Goal: Task Accomplishment & Management: Manage account settings

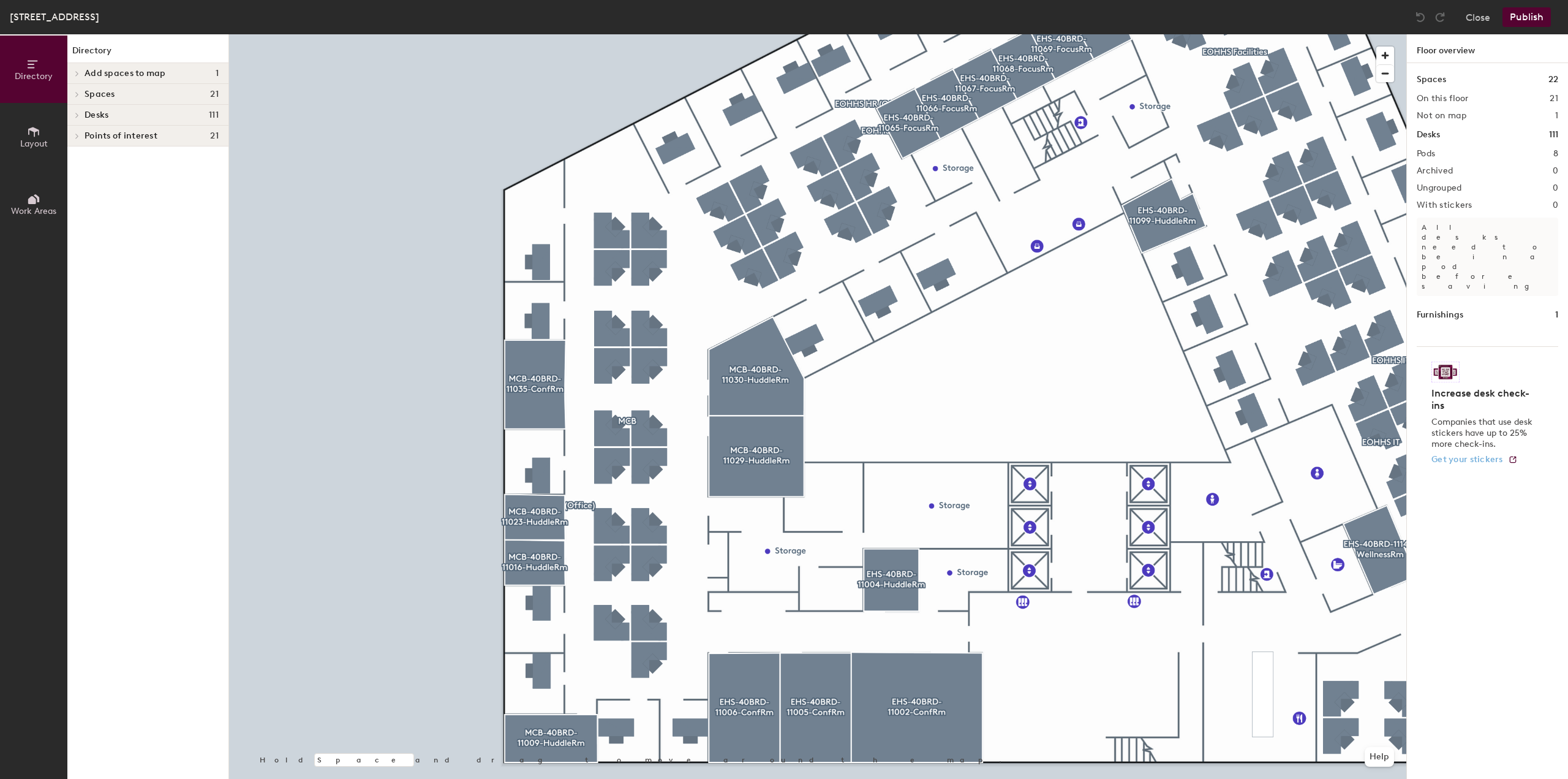
click at [542, 34] on div at bounding box center [818, 34] width 1177 height 0
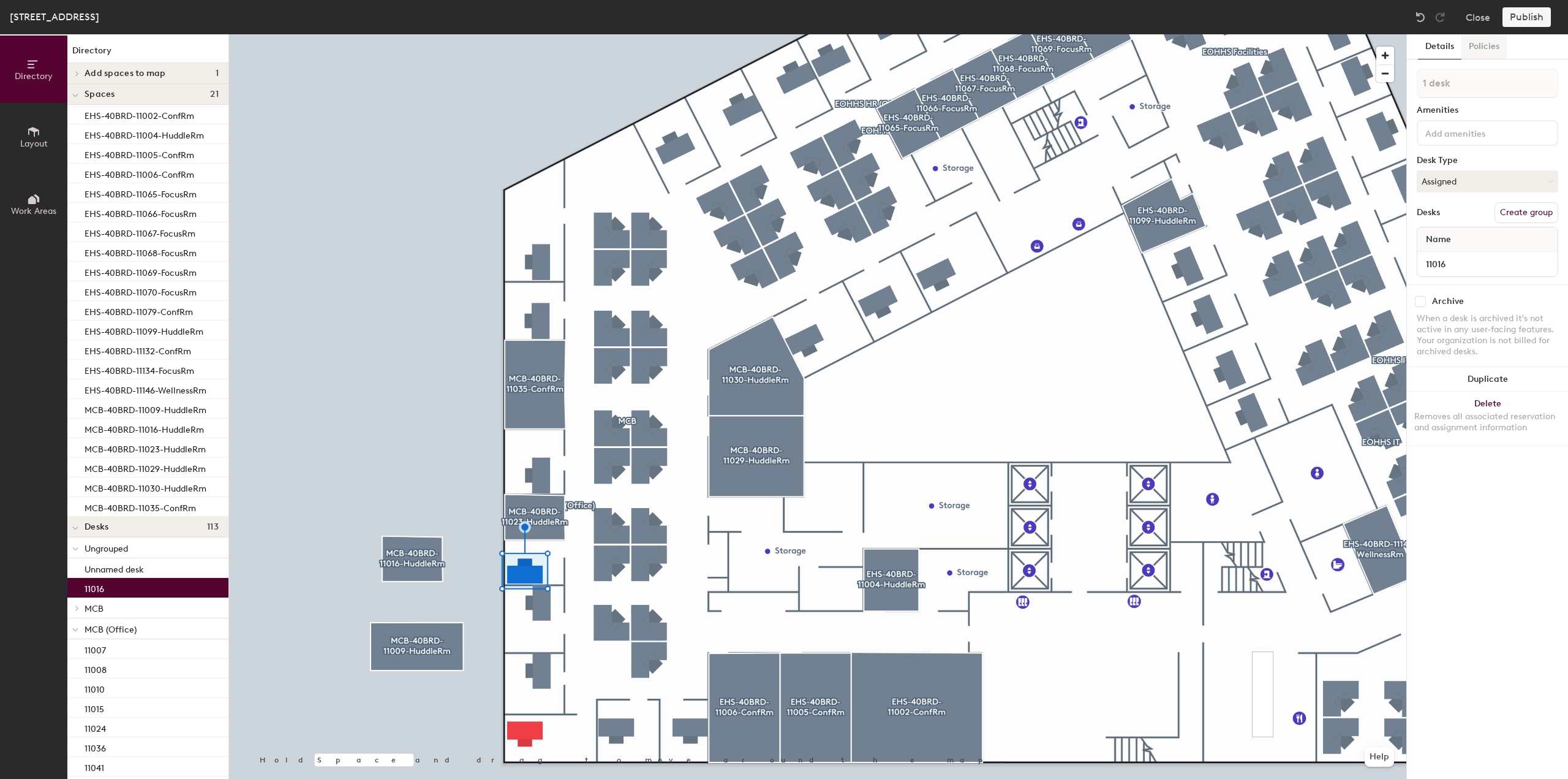
click at [1489, 53] on button "Policies" at bounding box center [1484, 46] width 46 height 25
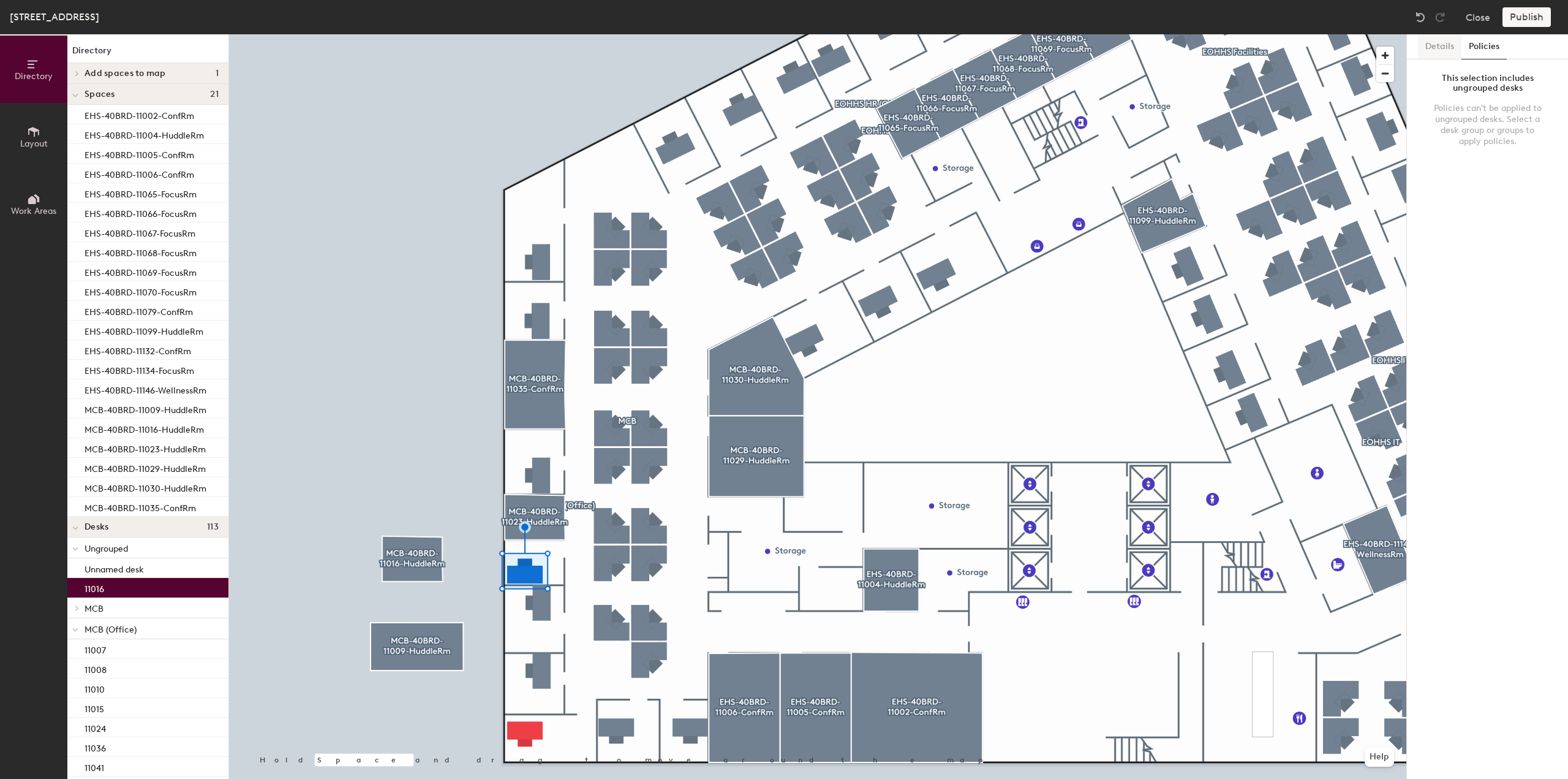
click at [1450, 47] on button "Details" at bounding box center [1439, 46] width 43 height 25
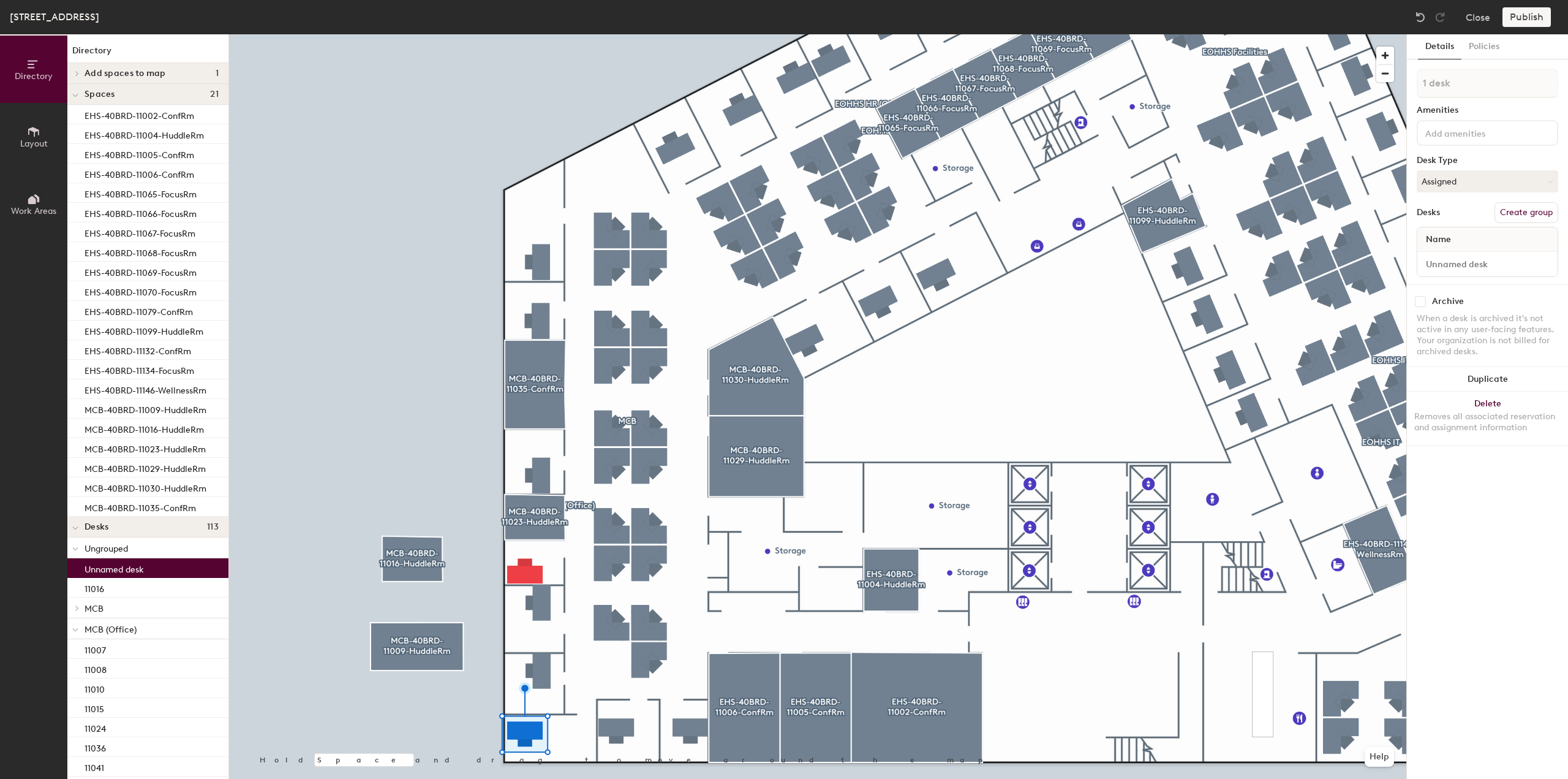
click at [1419, 267] on div at bounding box center [1488, 264] width 141 height 25
click at [1458, 260] on input at bounding box center [1487, 264] width 135 height 17
type input "11009"
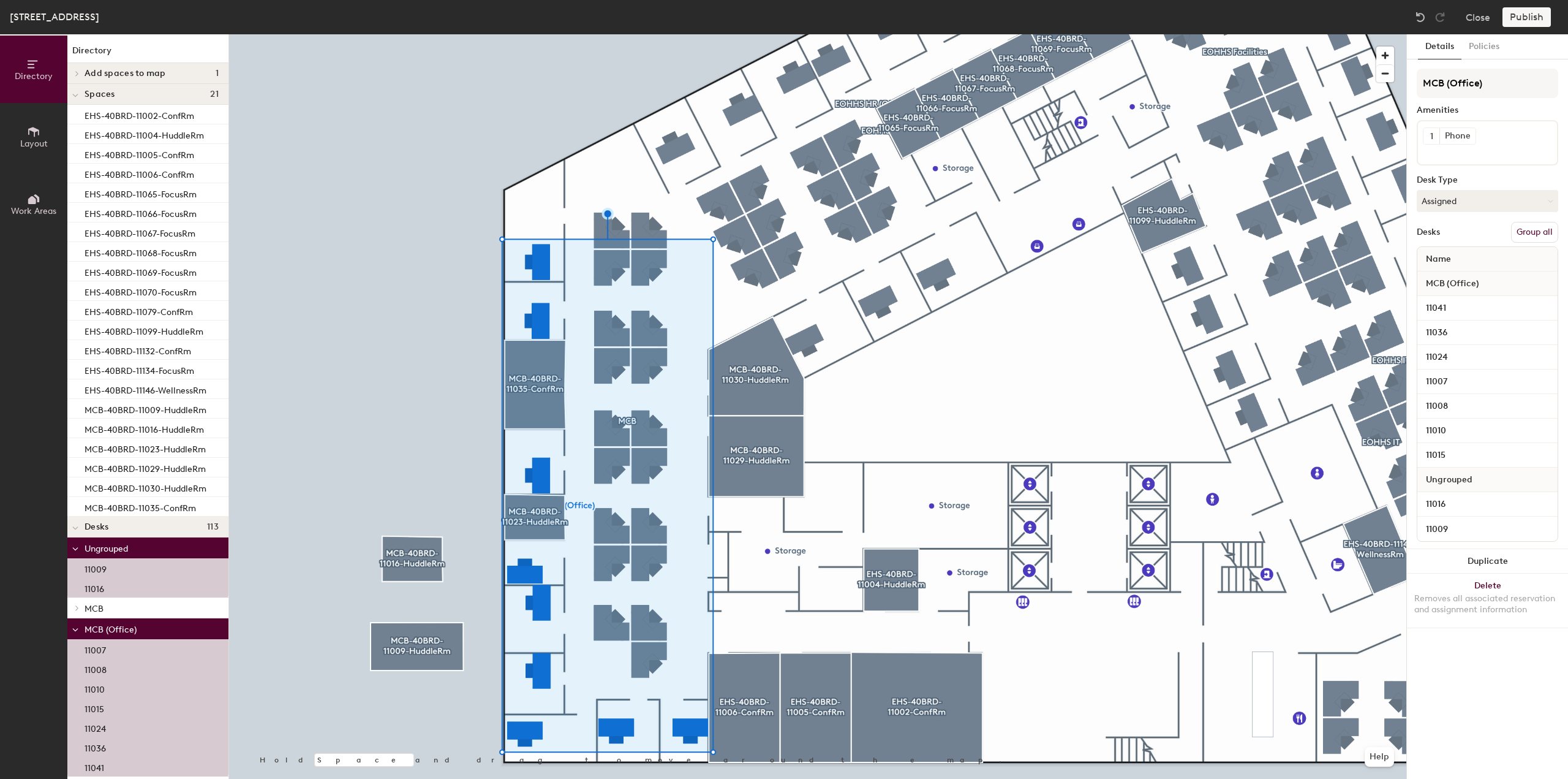
click at [1536, 235] on button "Group all" at bounding box center [1534, 233] width 47 height 21
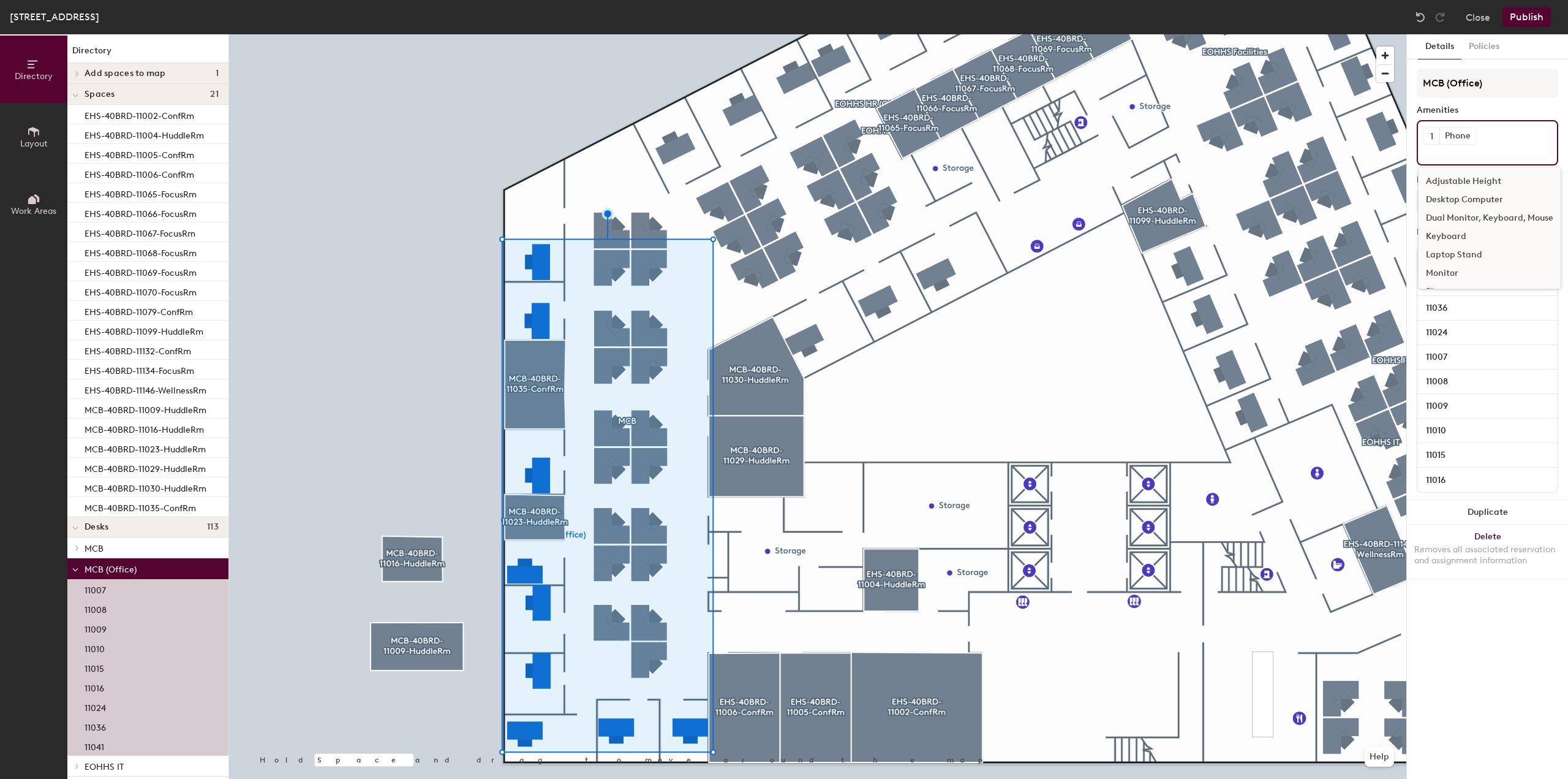
click at [1500, 145] on input at bounding box center [1479, 152] width 110 height 14
click at [1515, 102] on div "MCB (Office) Amenities 1 Phone Adjustable Height Desktop Computer Dual Monitor,…" at bounding box center [1487, 284] width 141 height 431
click at [1488, 45] on button "Policies" at bounding box center [1484, 46] width 46 height 25
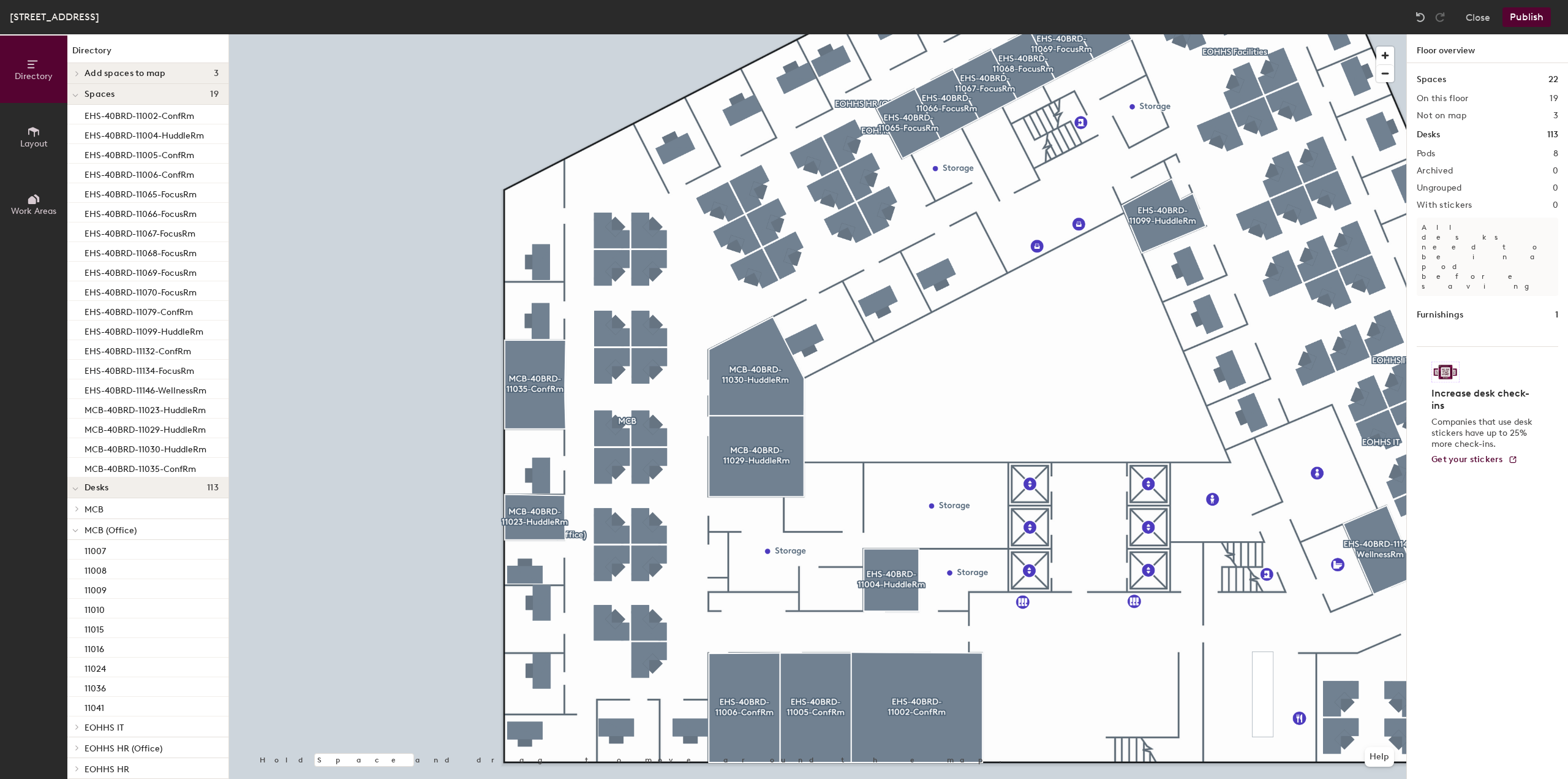
click at [1519, 18] on button "Publish" at bounding box center [1526, 17] width 49 height 20
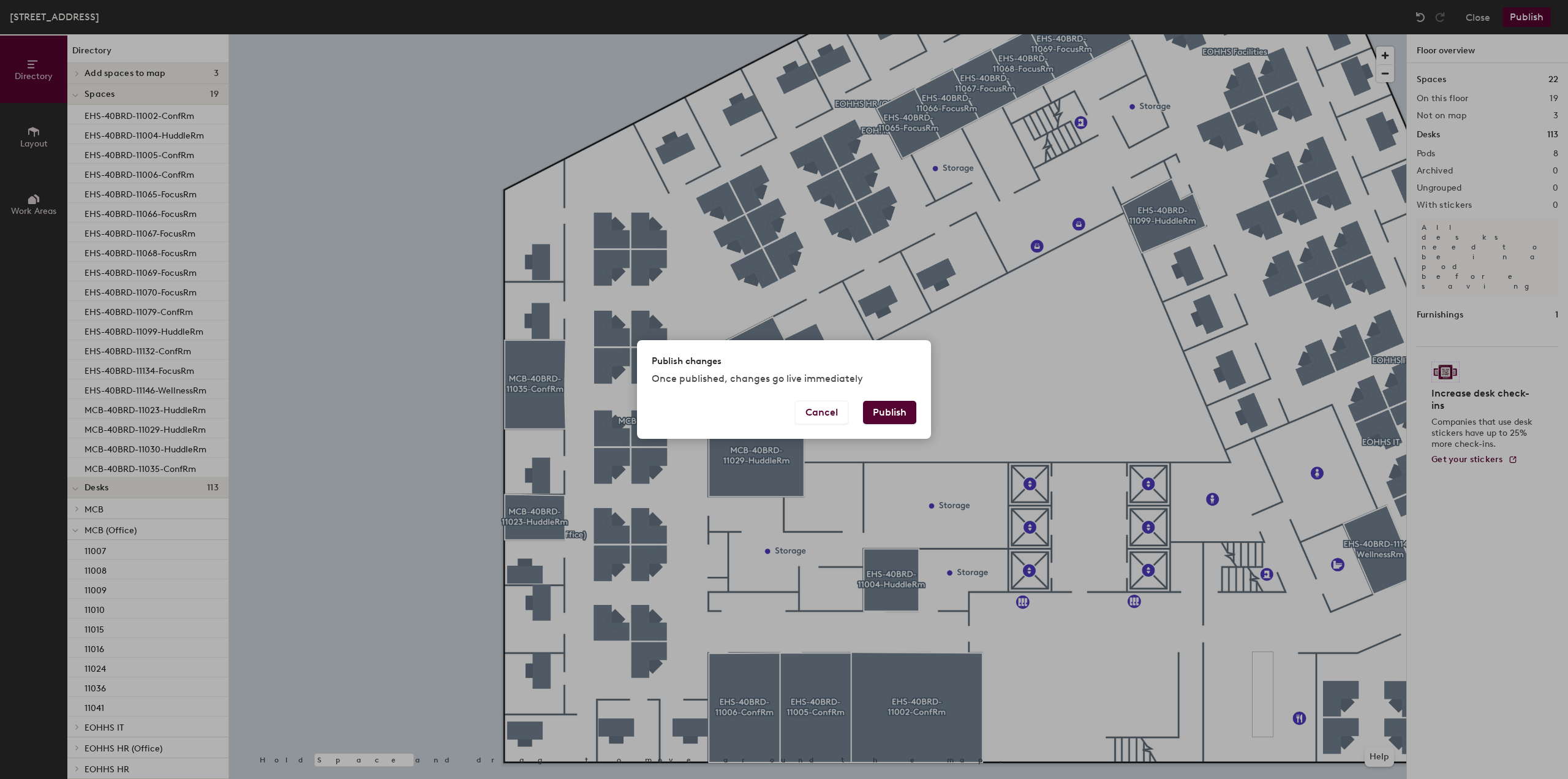
click at [899, 411] on button "Publish" at bounding box center [890, 412] width 54 height 23
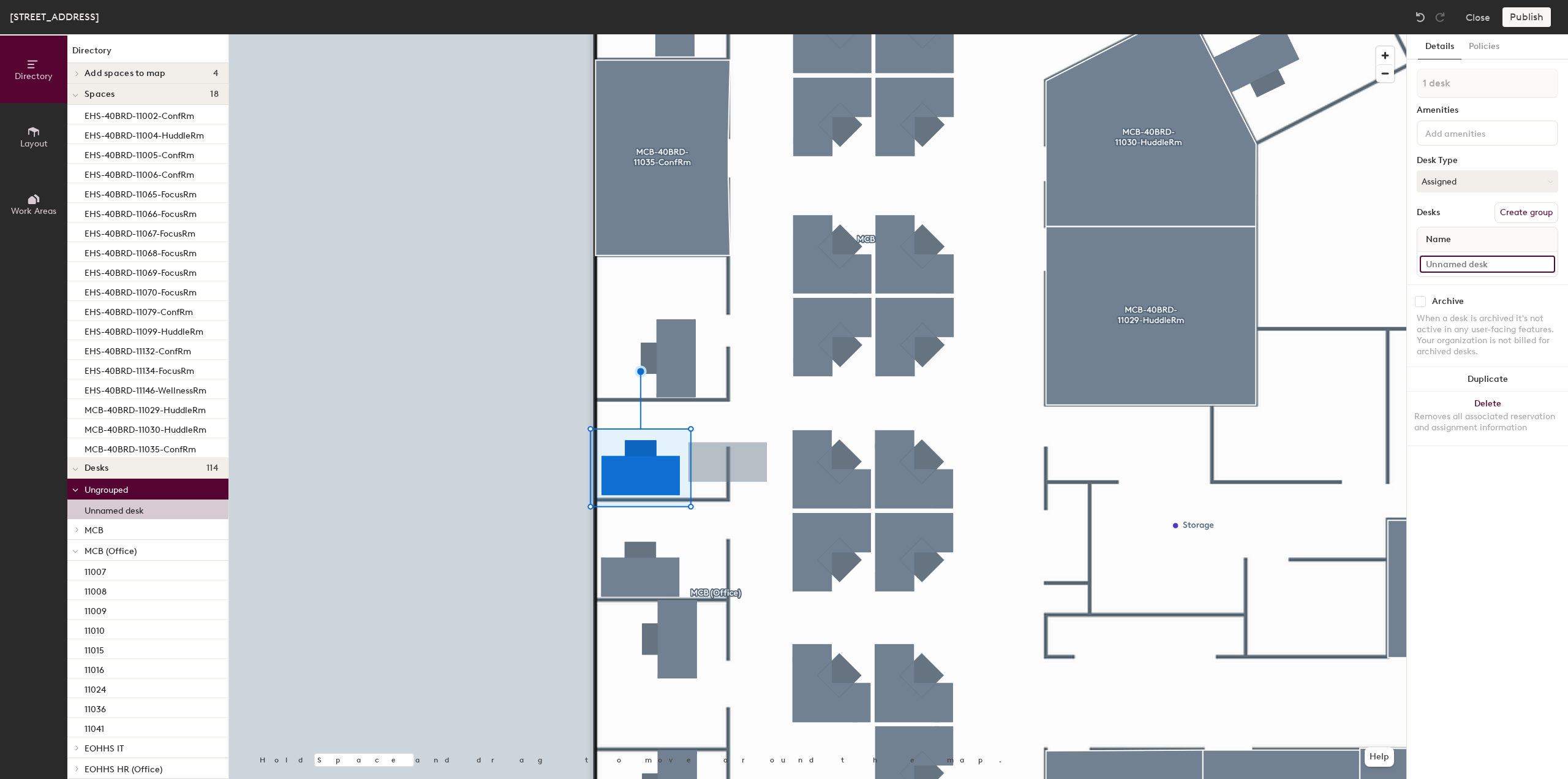
click at [1458, 267] on input at bounding box center [1487, 264] width 135 height 17
type input "11023"
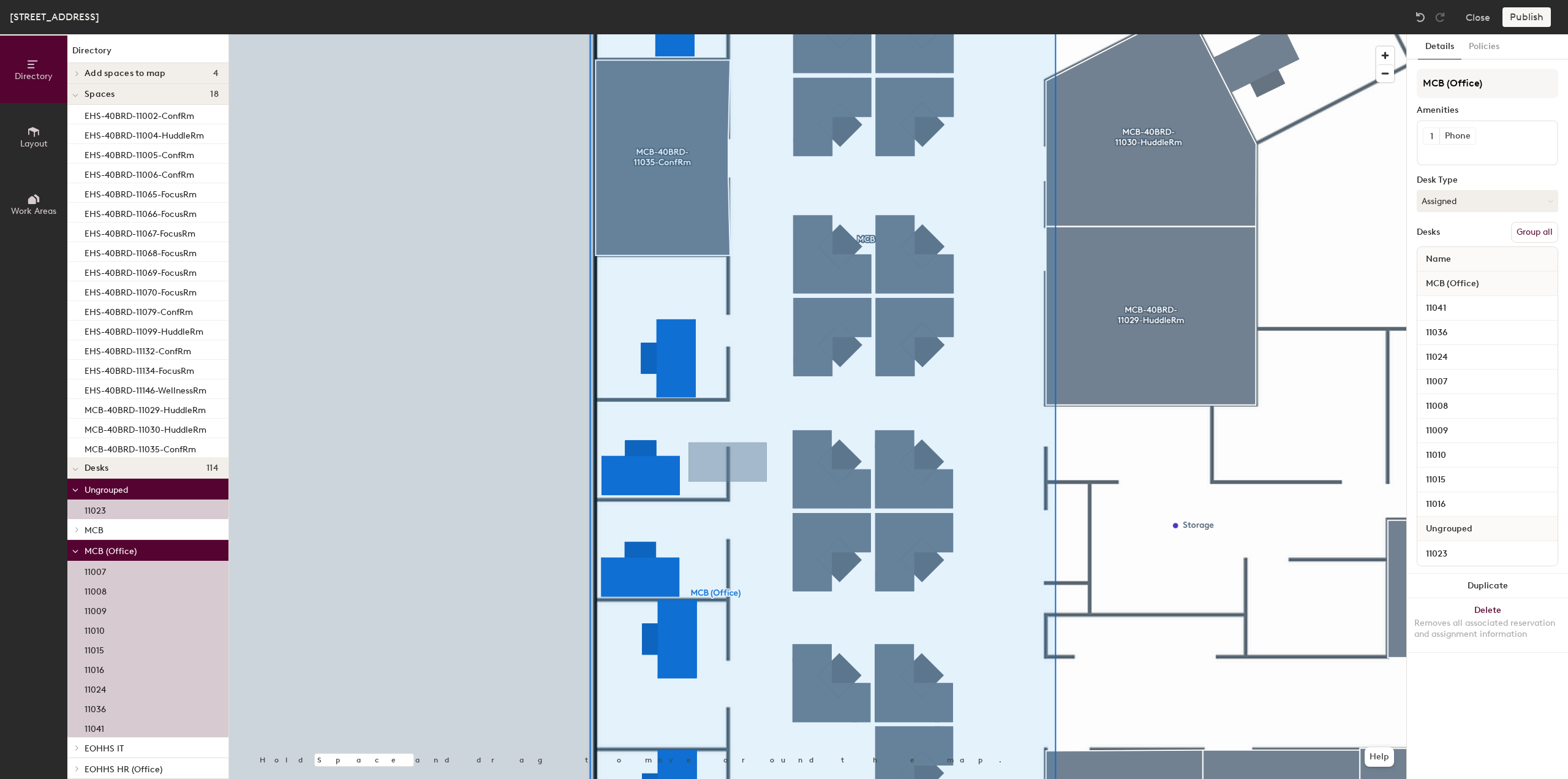
click at [1536, 230] on button "Group all" at bounding box center [1534, 233] width 47 height 21
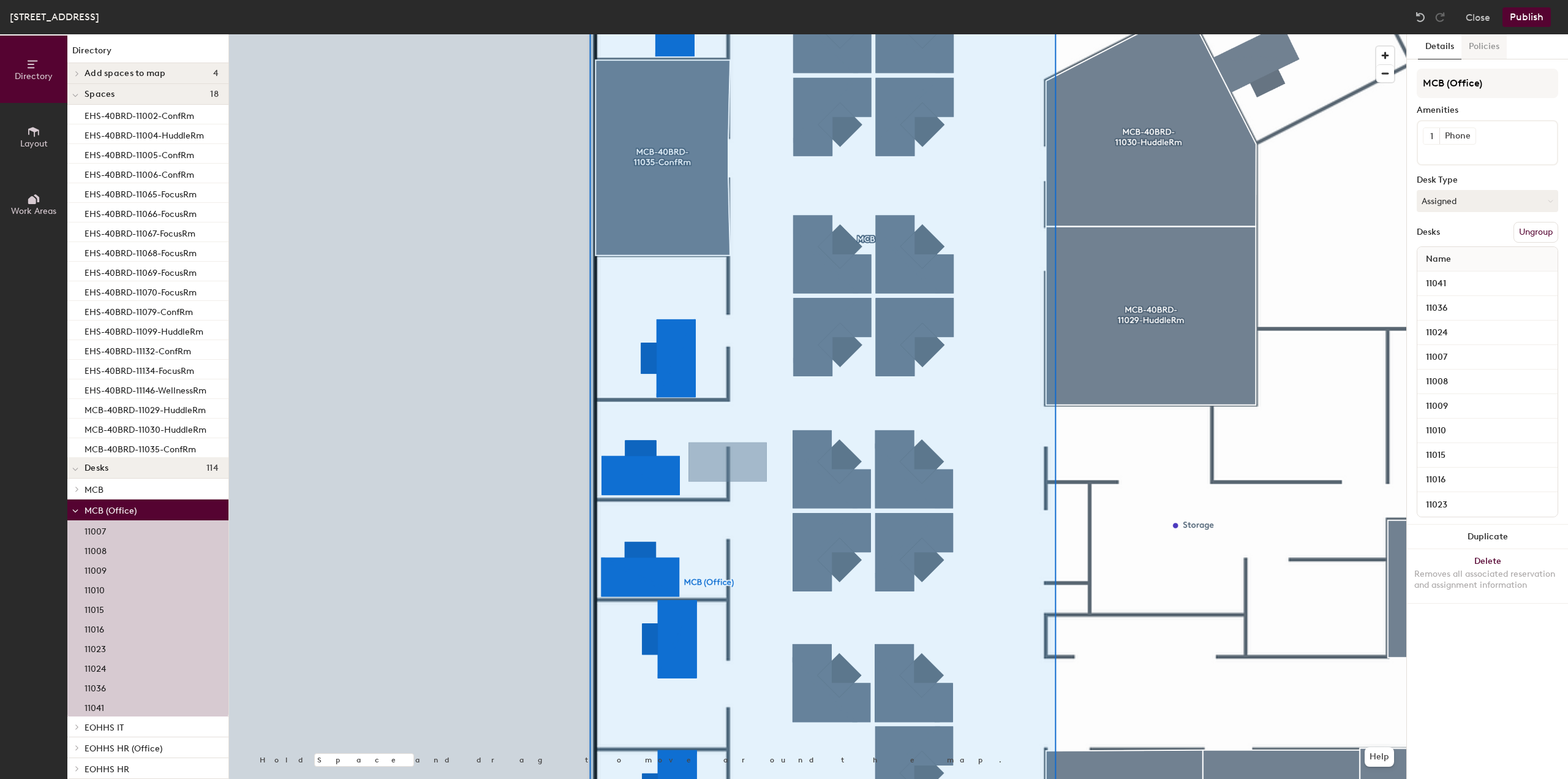
click at [1490, 45] on button "Policies" at bounding box center [1484, 46] width 46 height 25
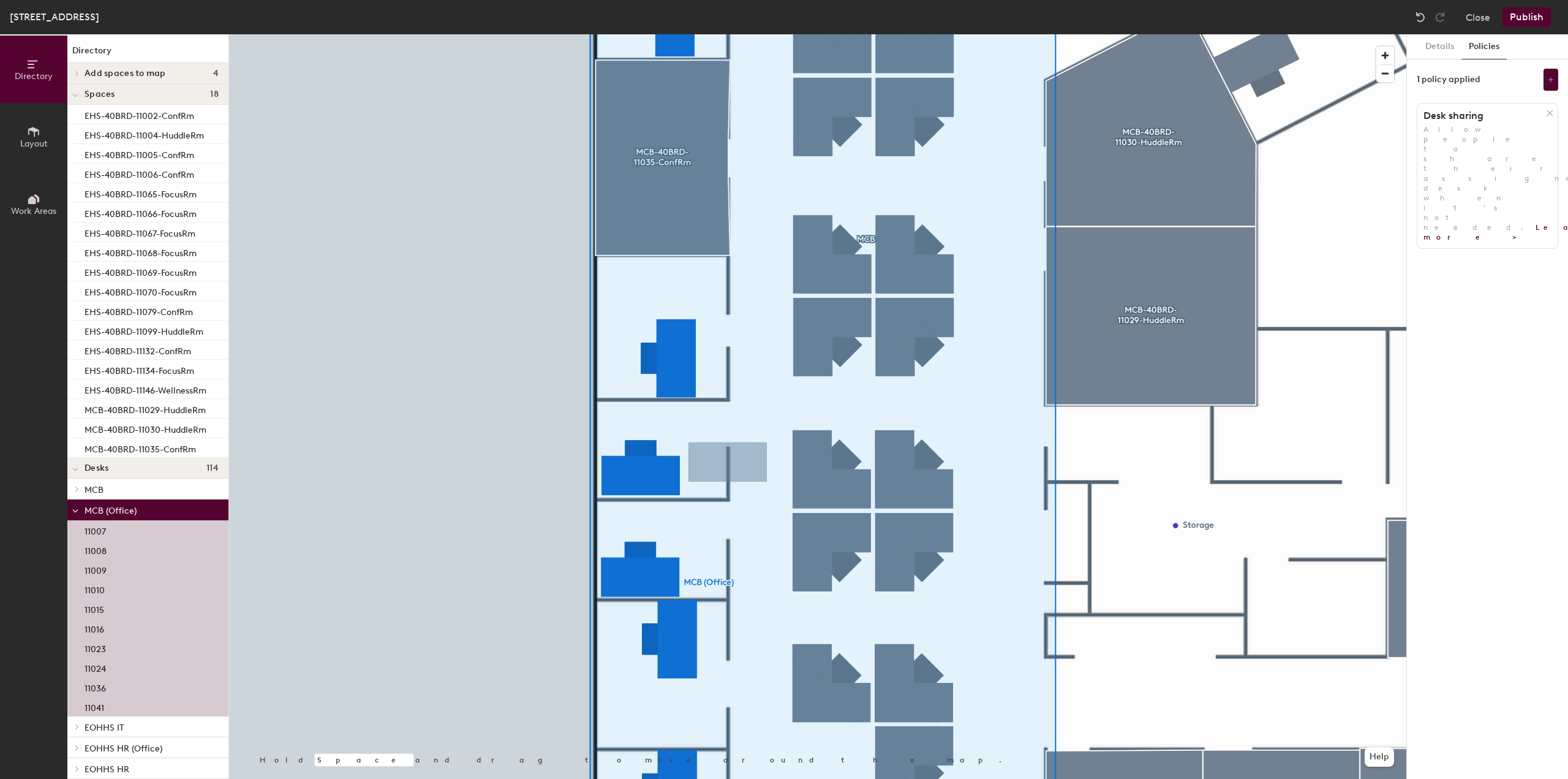
click at [1527, 7] on button "Publish" at bounding box center [1526, 17] width 49 height 20
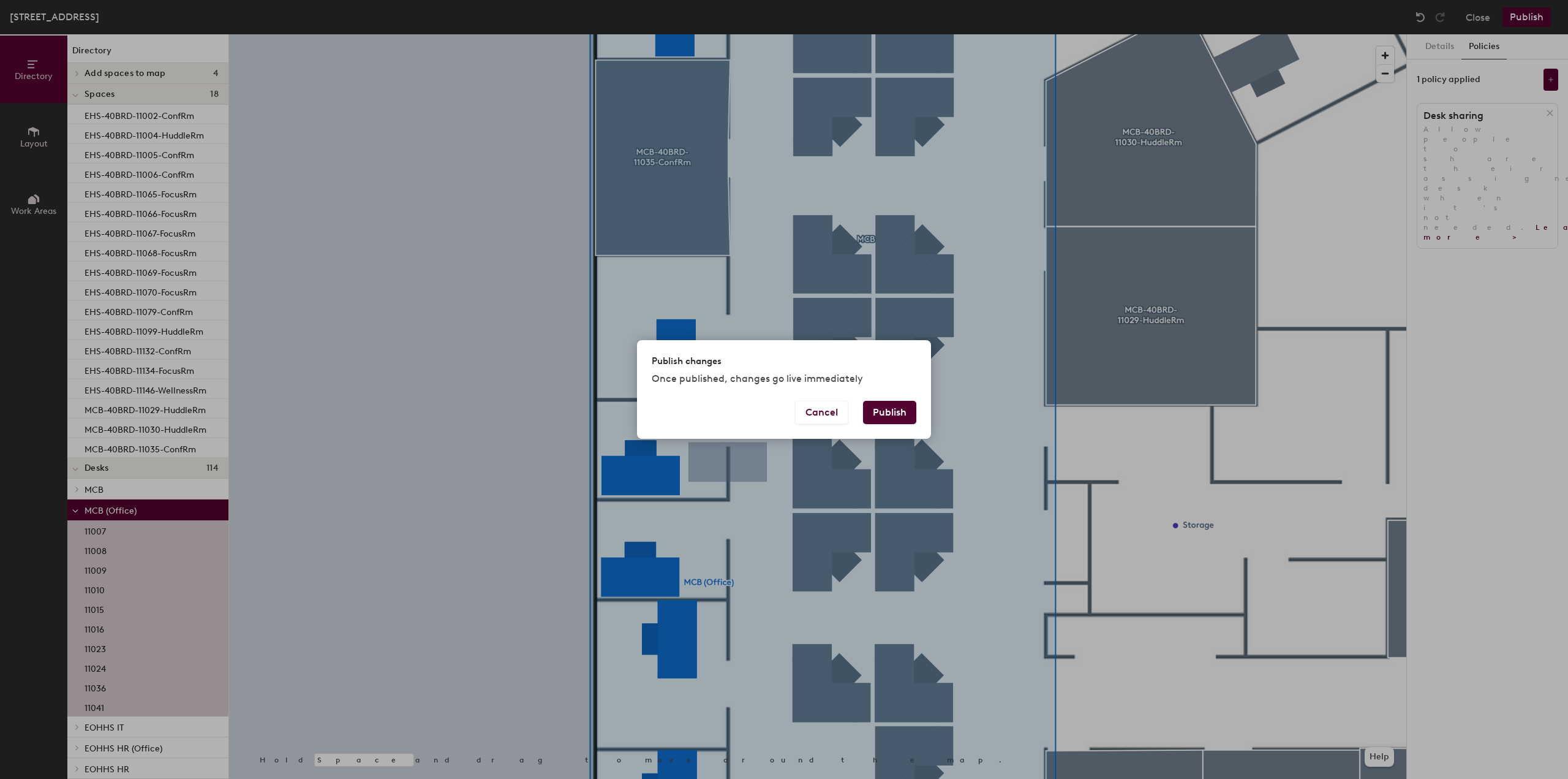
click at [877, 411] on button "Publish" at bounding box center [890, 412] width 54 height 23
